Goal: Ask a question

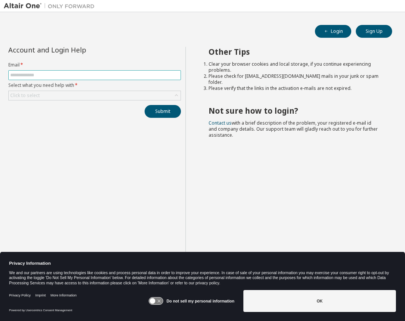
click at [57, 72] on input "text" at bounding box center [94, 75] width 169 height 6
type input "**********"
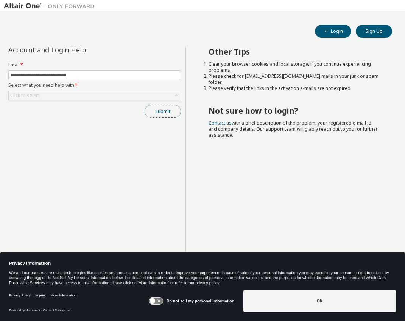
click at [166, 110] on button "Submit" at bounding box center [162, 111] width 36 height 13
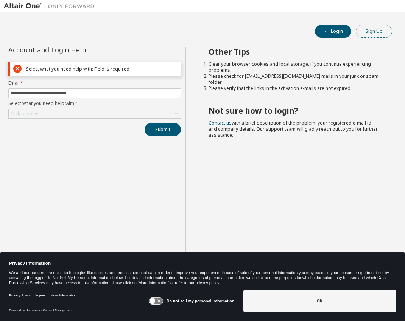
click at [377, 31] on button "Sign Up" at bounding box center [373, 31] width 36 height 13
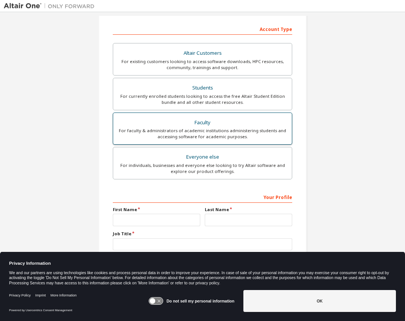
scroll to position [121, 0]
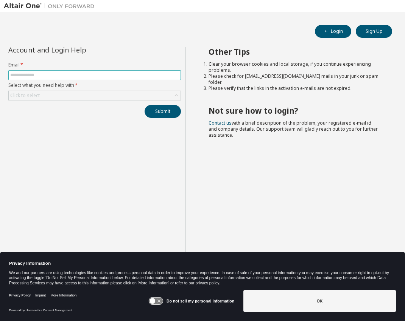
click at [91, 78] on input "text" at bounding box center [94, 75] width 169 height 6
type input "**********"
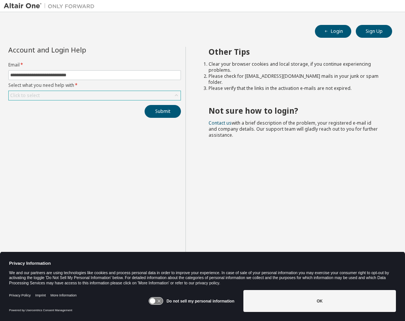
click at [86, 94] on div "Click to select" at bounding box center [95, 95] width 172 height 9
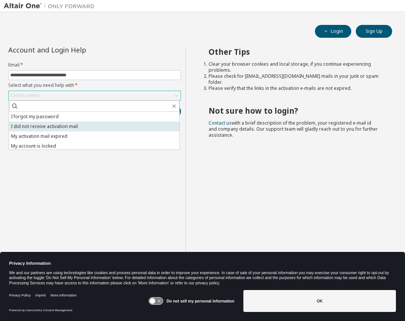
click at [74, 124] on li "I did not receive activation mail" at bounding box center [94, 127] width 170 height 10
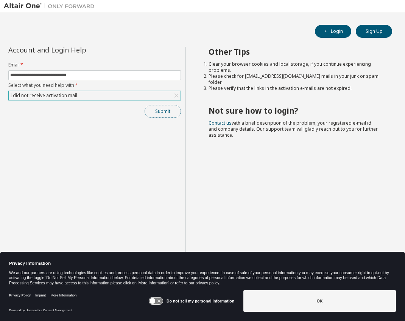
click at [161, 111] on button "Submit" at bounding box center [162, 111] width 36 height 13
click at [168, 111] on button "Submit" at bounding box center [162, 111] width 36 height 13
